Goal: Go to known website: Access a specific website the user already knows

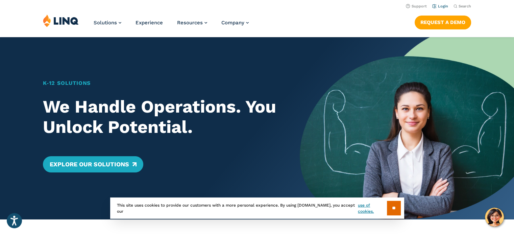
click at [443, 8] on link "Login" at bounding box center [440, 6] width 16 height 4
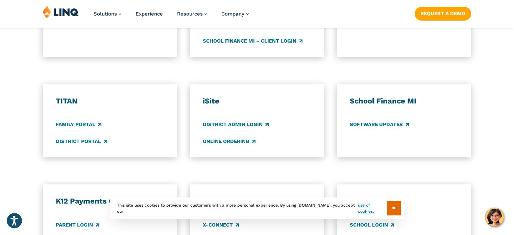
scroll to position [507, 0]
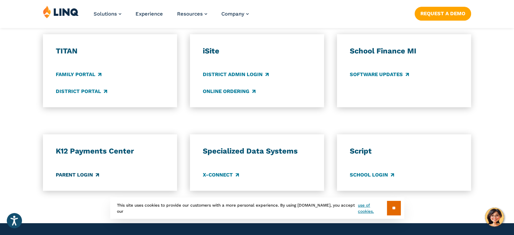
click at [75, 173] on link "Parent Login" at bounding box center [77, 174] width 43 height 7
